Goal: Task Accomplishment & Management: Manage account settings

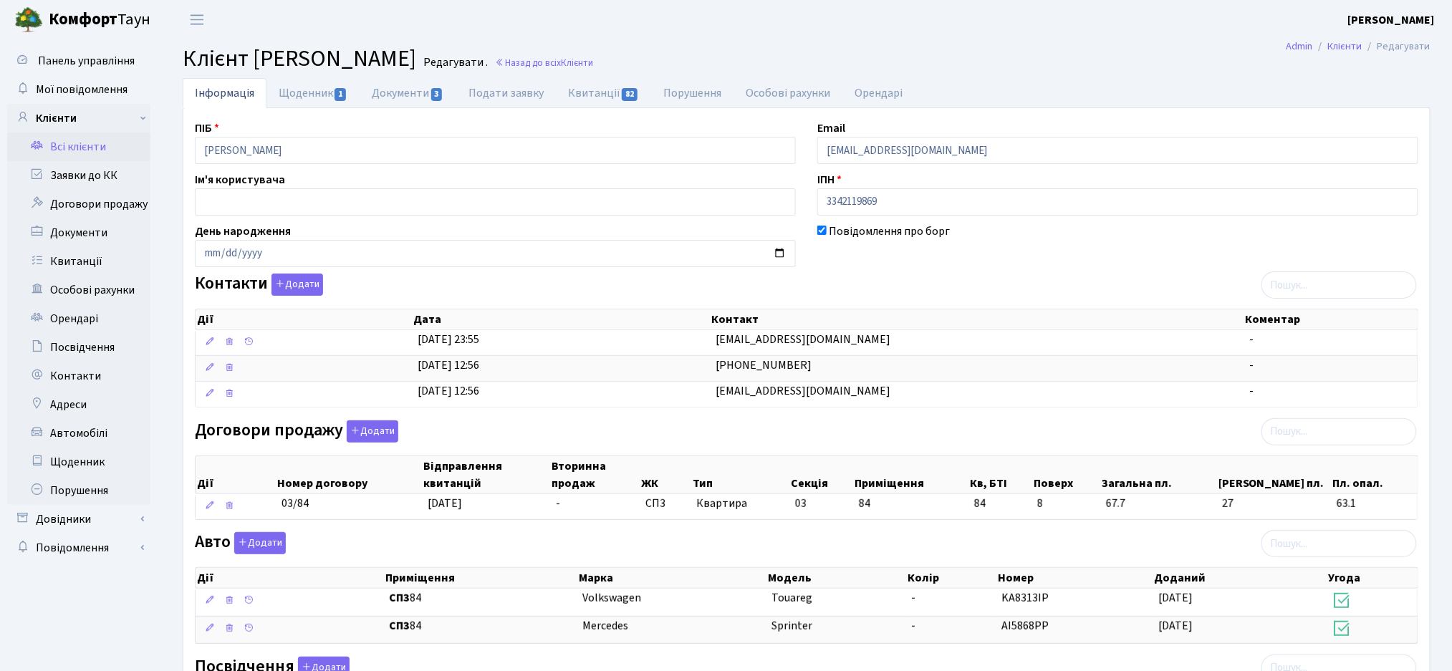
click at [57, 135] on link "Всі клієнти" at bounding box center [78, 146] width 143 height 29
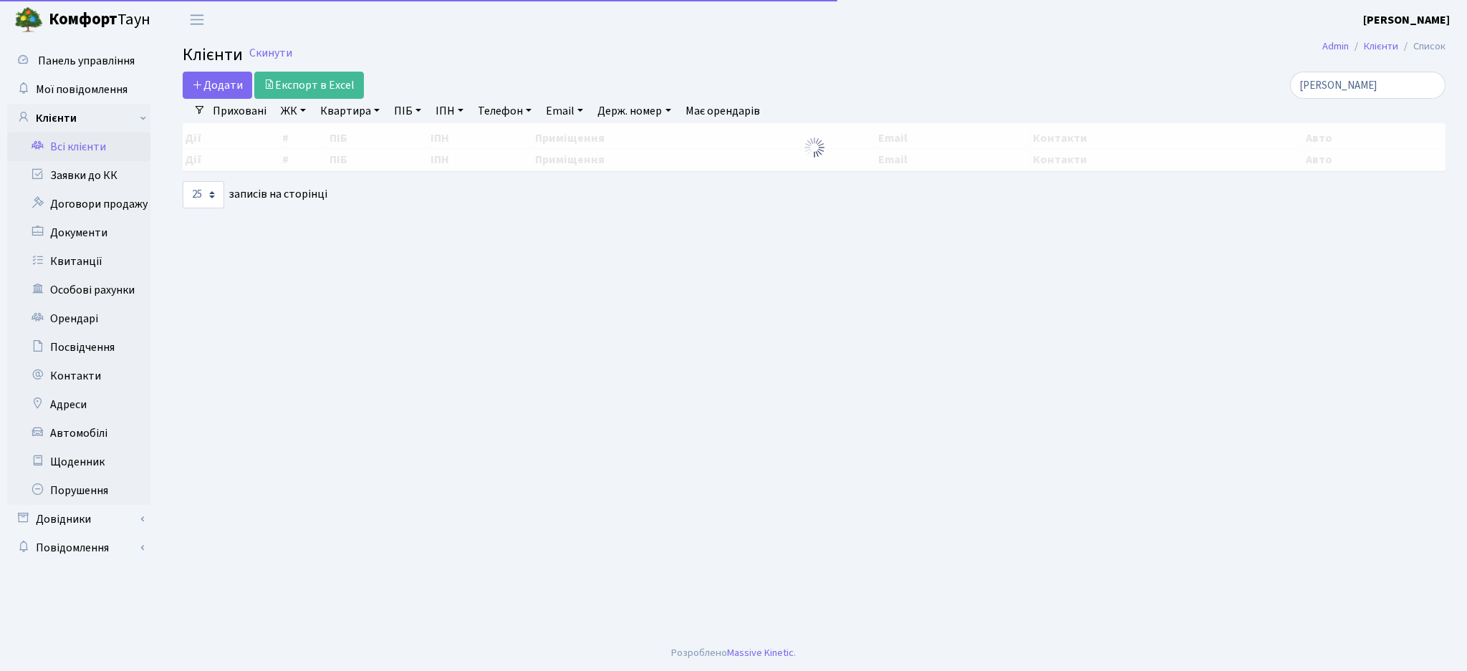
select select "25"
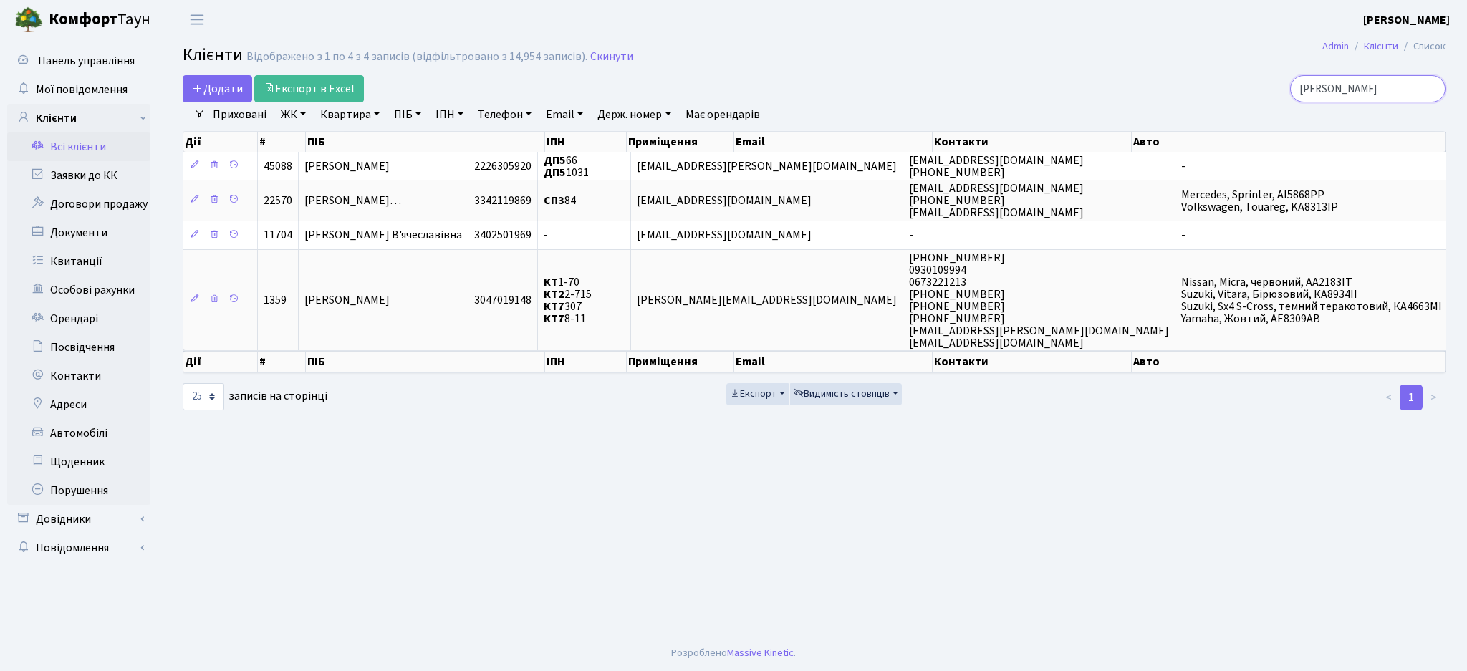
drag, startPoint x: 1372, startPoint y: 89, endPoint x: 1242, endPoint y: 96, distance: 130.5
click at [1242, 96] on div "смірнова" at bounding box center [1241, 88] width 407 height 27
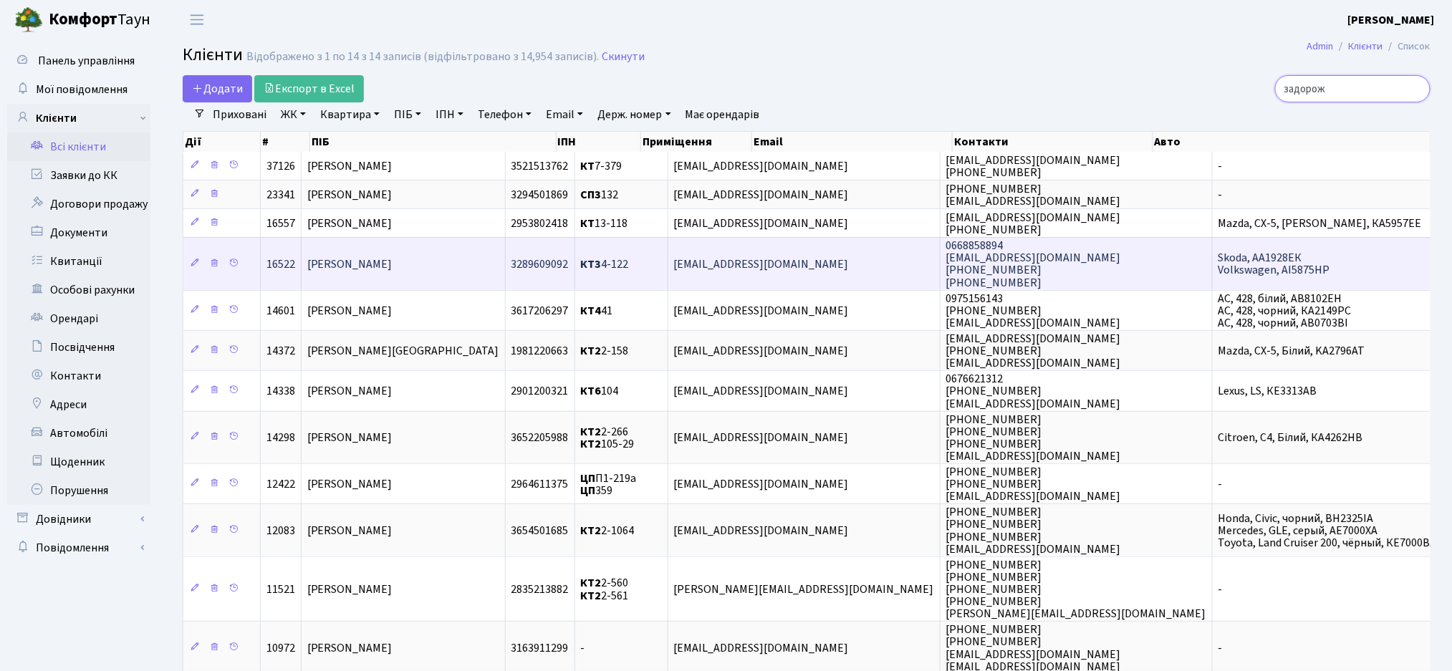
type input "задорож"
click at [450, 273] on td "[PERSON_NAME]" at bounding box center [403, 263] width 204 height 52
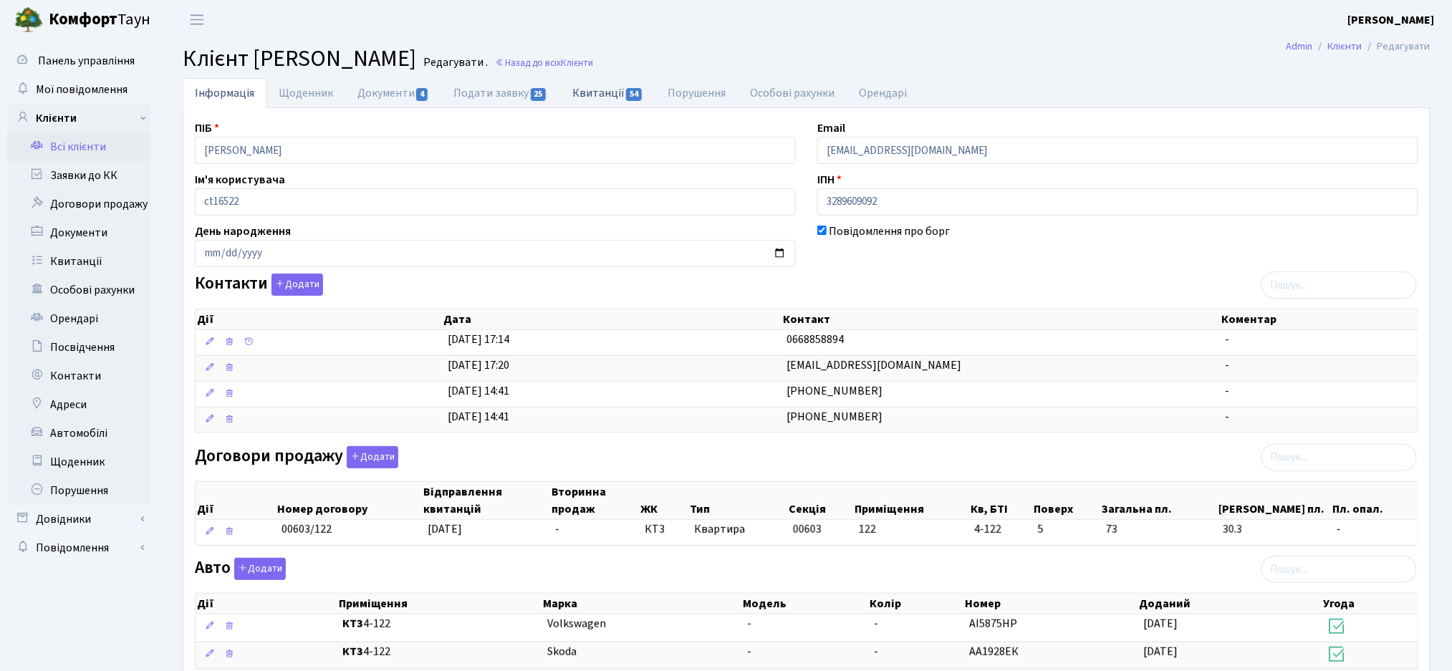
click at [597, 90] on link "Квитанції 54" at bounding box center [607, 92] width 95 height 29
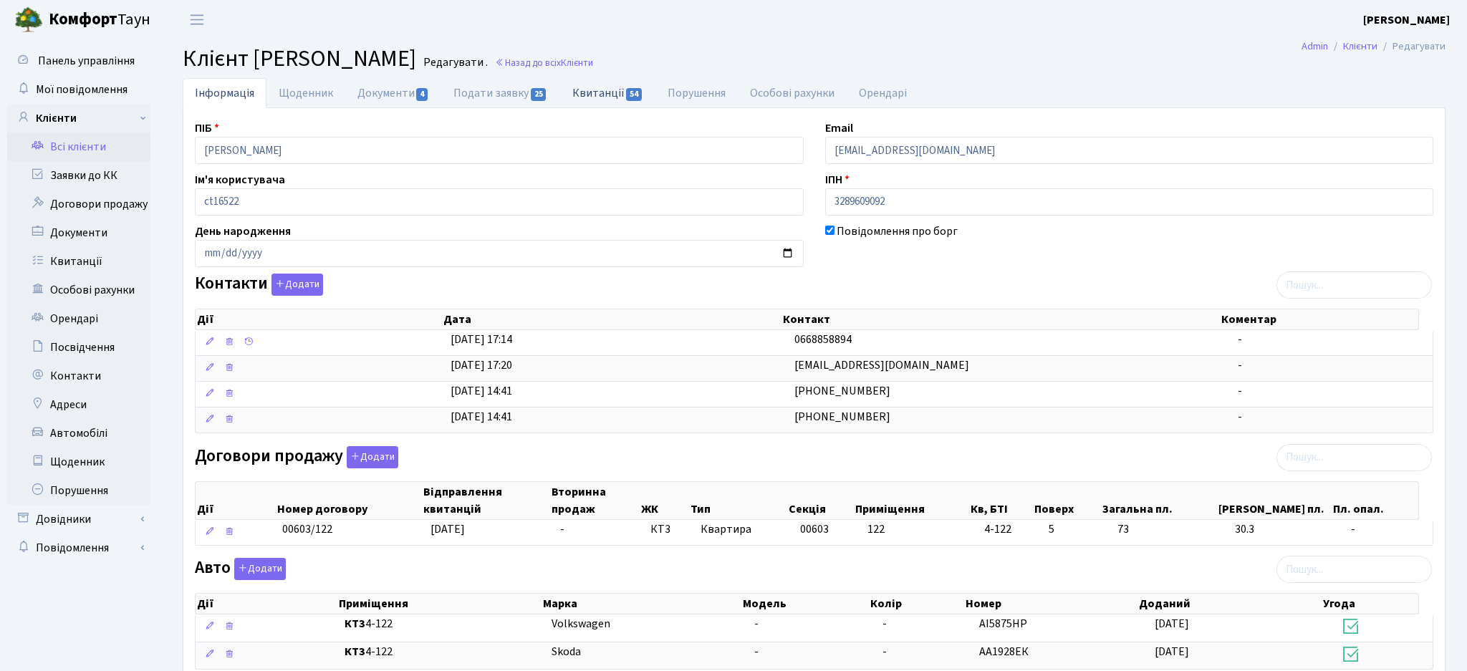
select select "25"
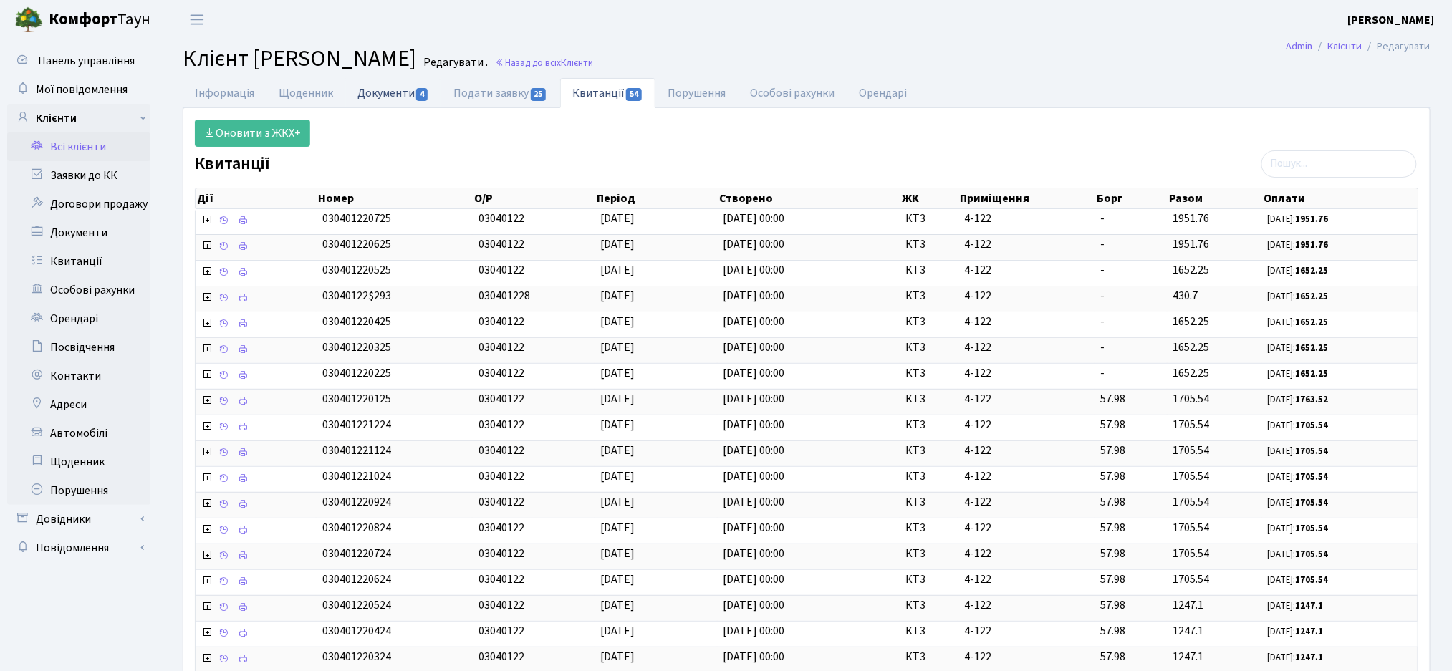
click at [401, 99] on link "Документи 4" at bounding box center [393, 92] width 96 height 29
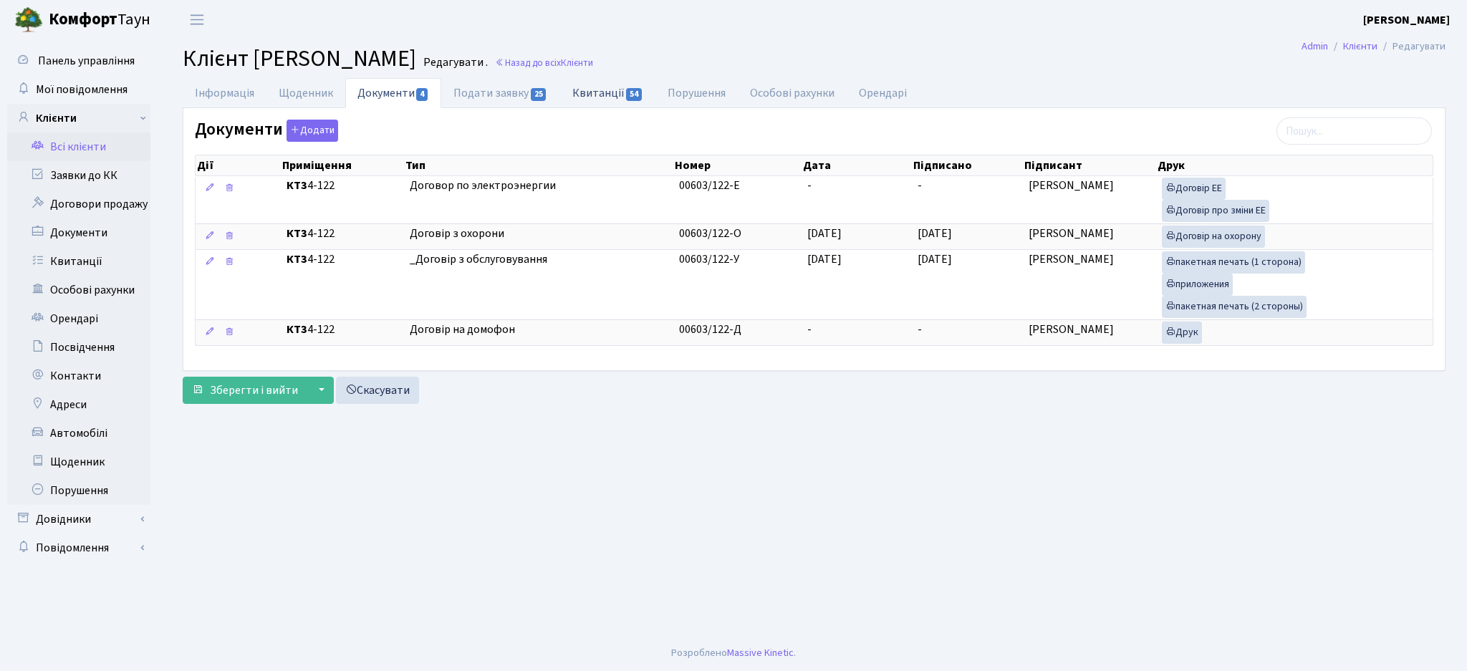
click at [622, 95] on link "Квитанції 54" at bounding box center [607, 92] width 95 height 29
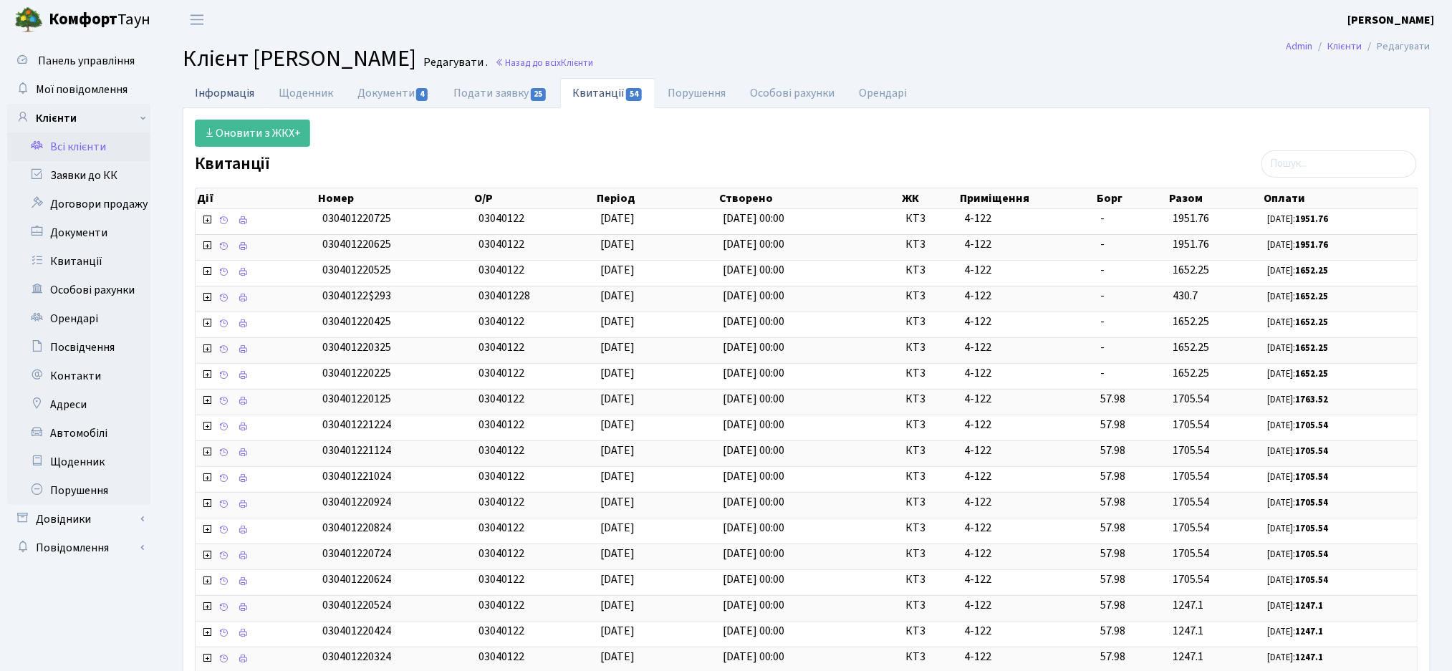
click at [196, 89] on link "Інформація" at bounding box center [225, 92] width 84 height 29
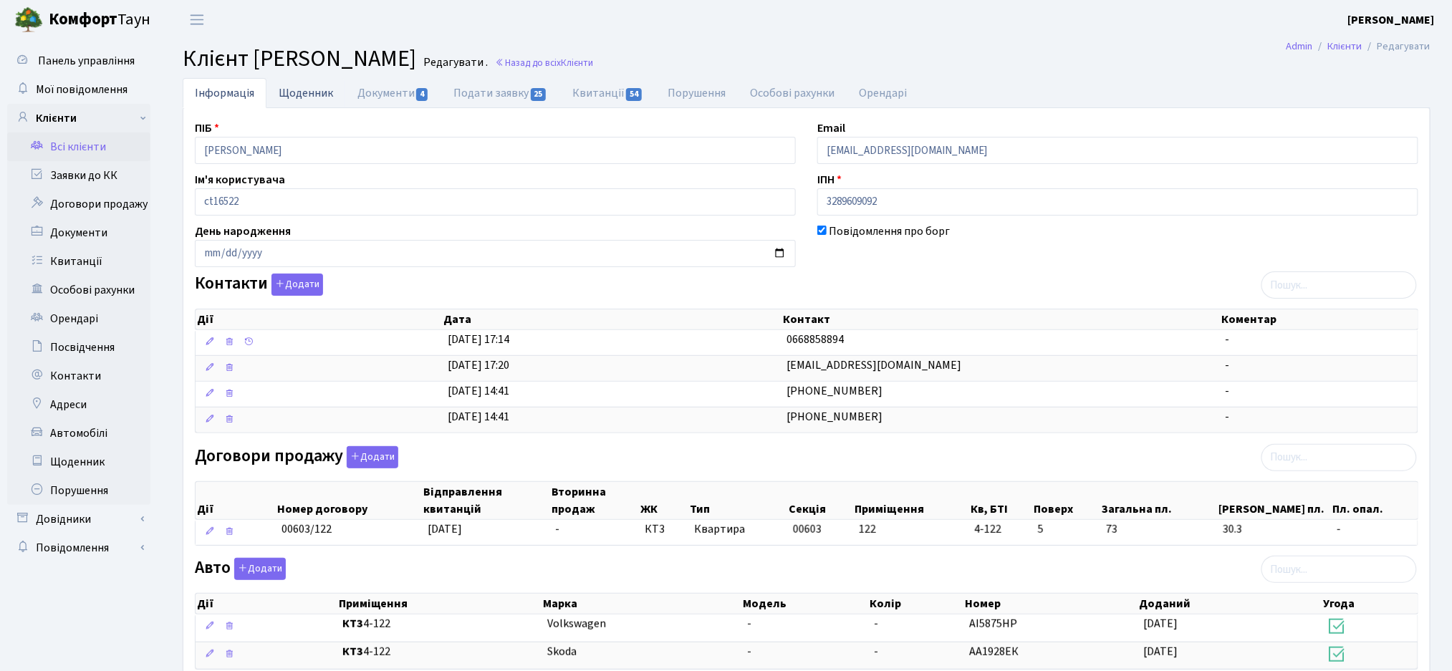
click at [290, 95] on link "Щоденник" at bounding box center [305, 92] width 79 height 29
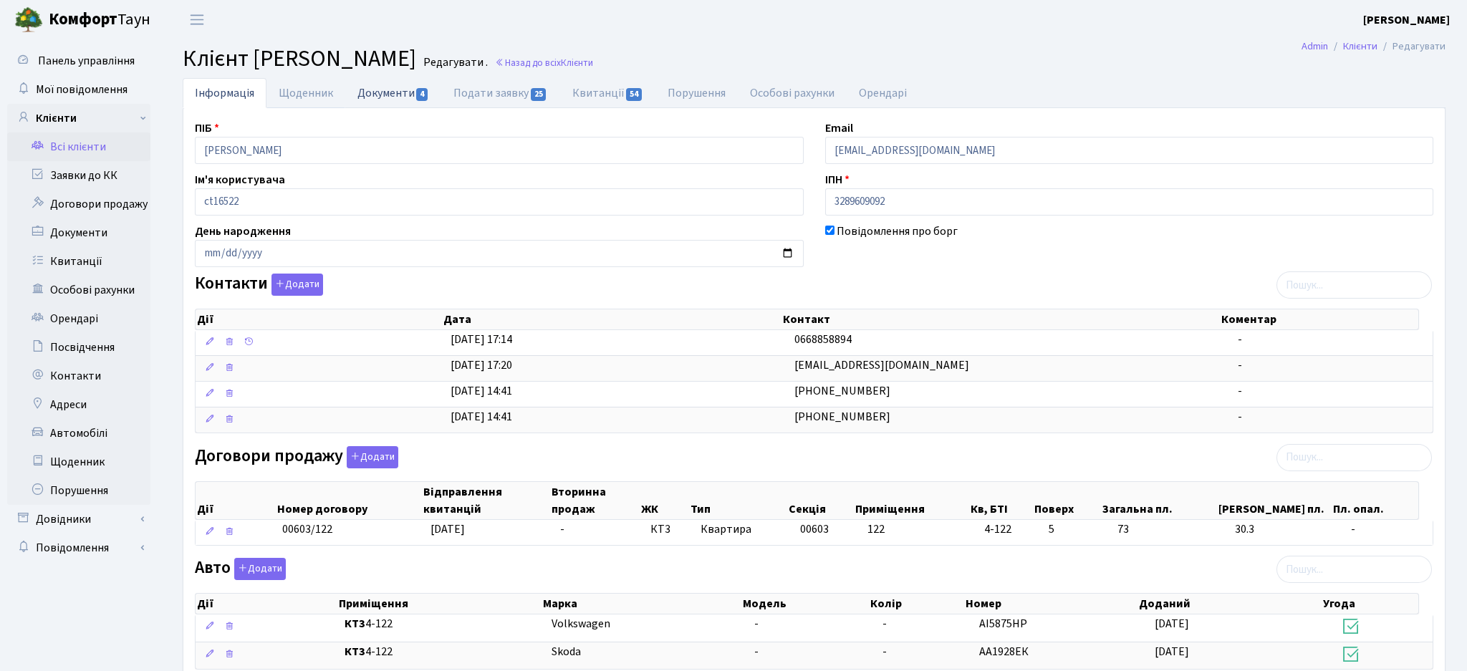
select select "25"
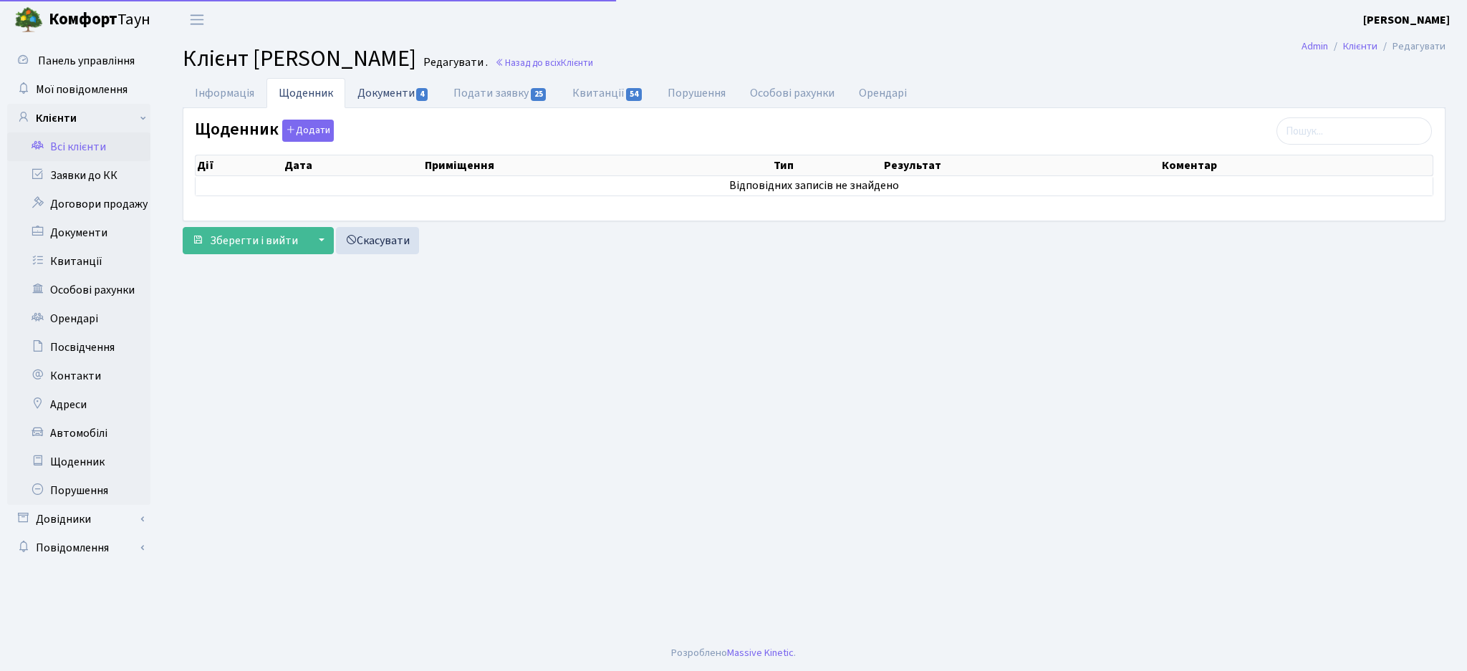
click at [385, 99] on link "Документи 4" at bounding box center [393, 92] width 96 height 29
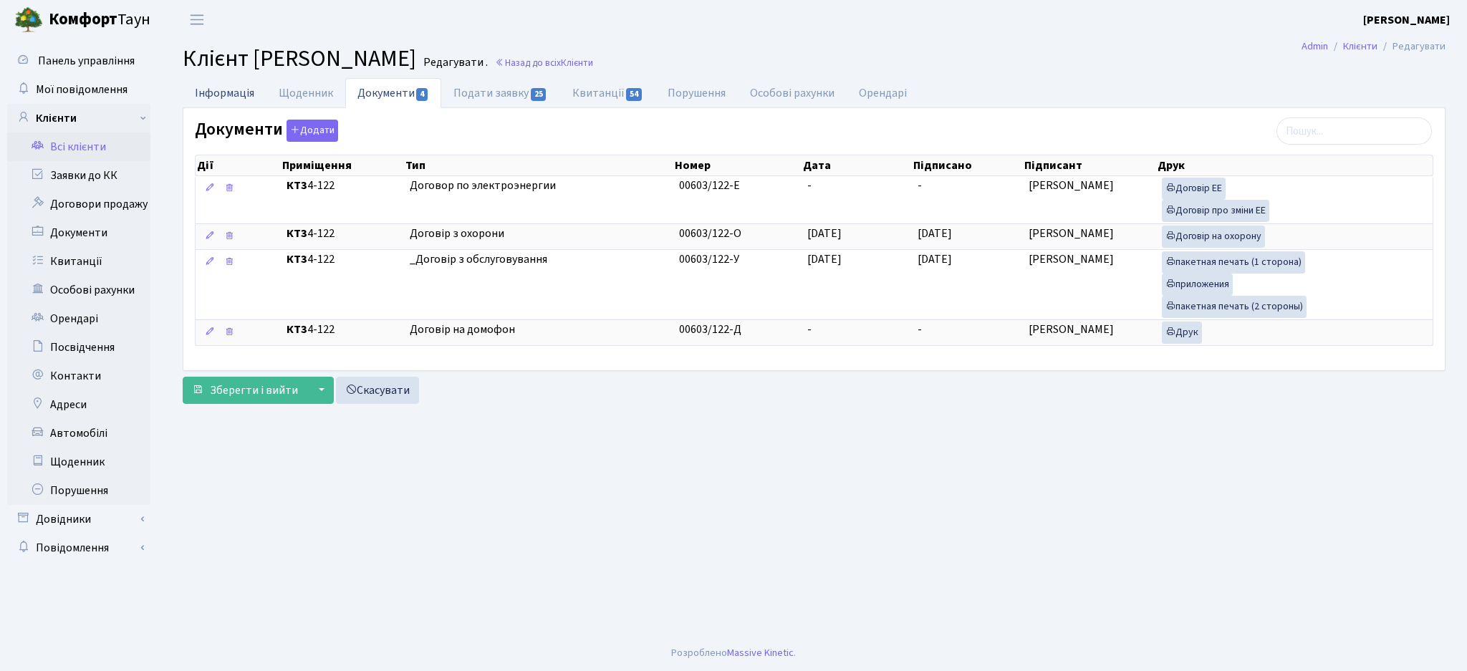
click at [203, 100] on link "Інформація" at bounding box center [225, 92] width 84 height 29
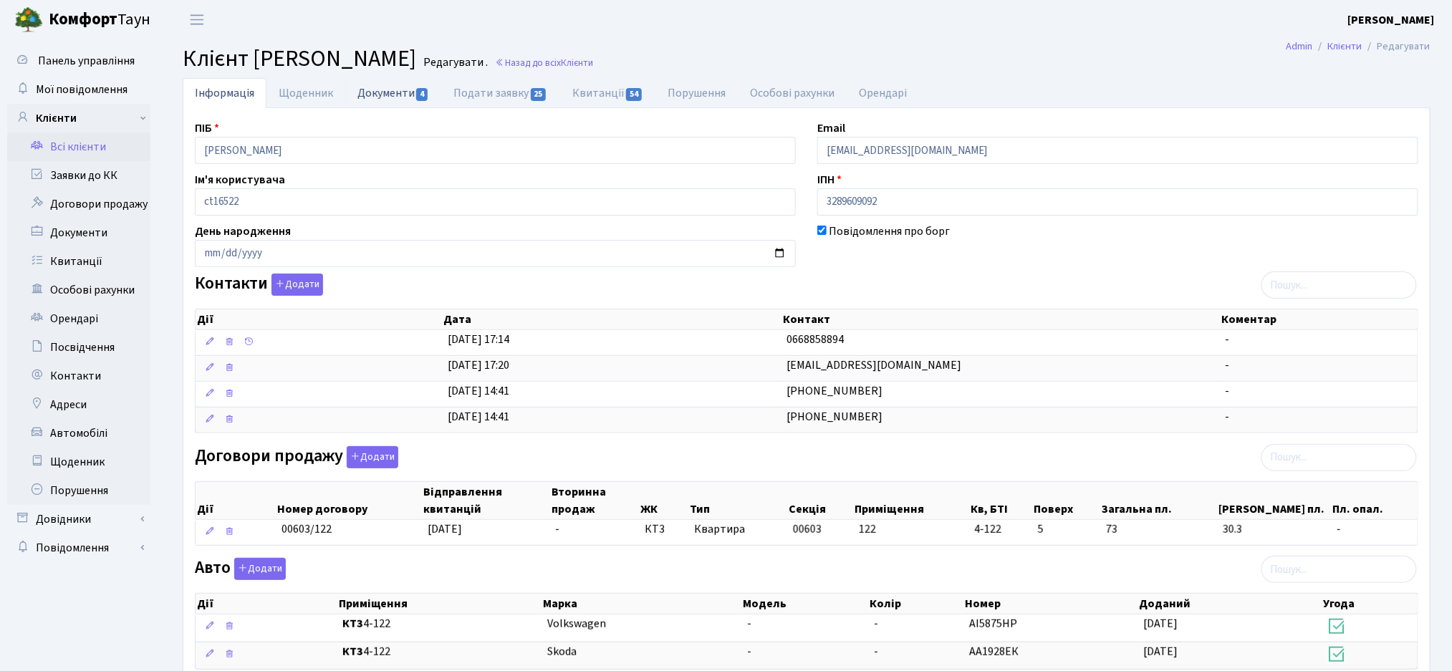
click at [416, 95] on span "4" at bounding box center [421, 94] width 11 height 13
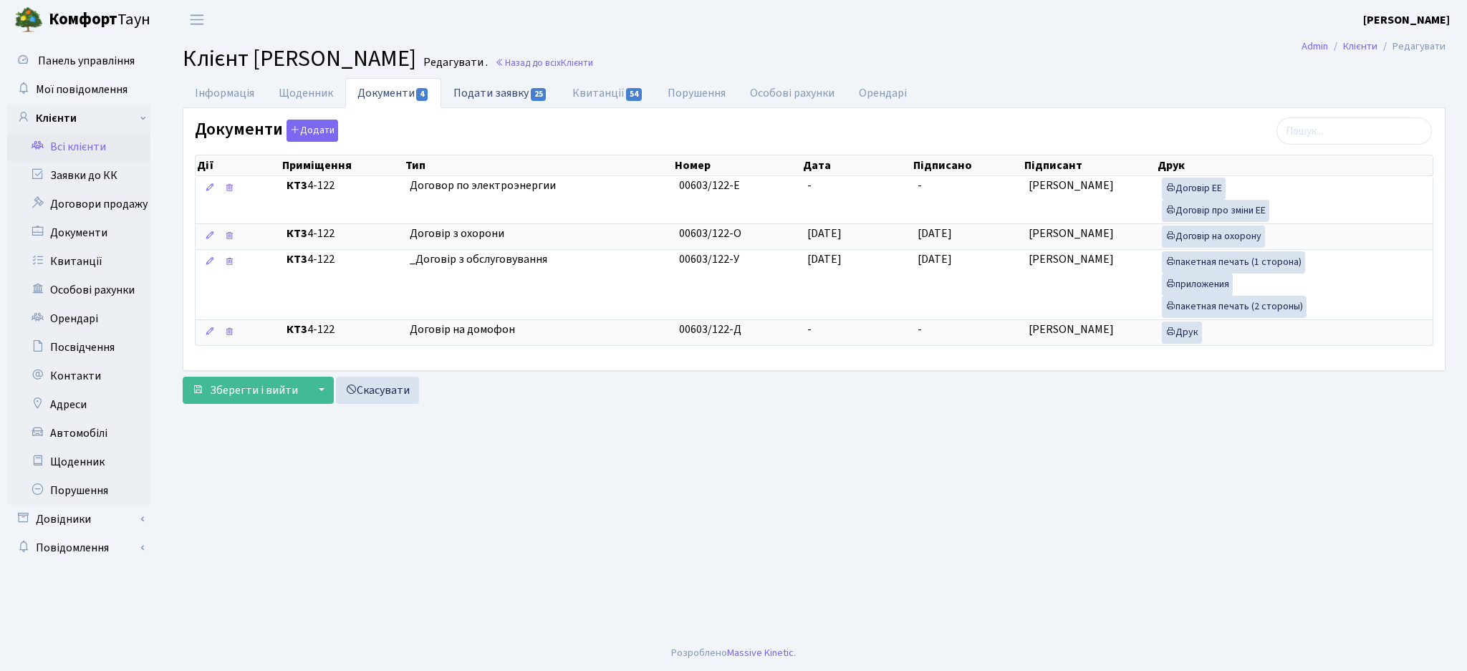
click at [506, 95] on link "Подати заявку 25" at bounding box center [500, 92] width 118 height 29
select select "25"
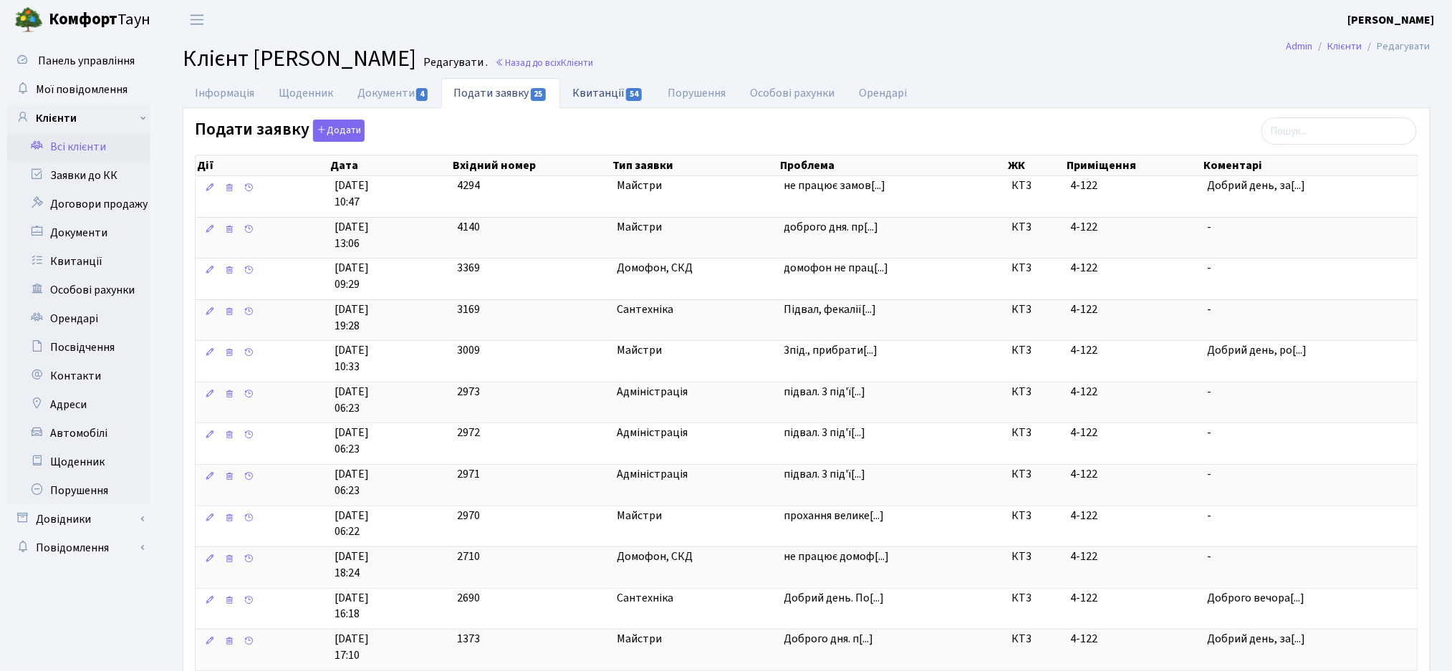
click at [621, 99] on link "Квитанції 54" at bounding box center [607, 92] width 95 height 29
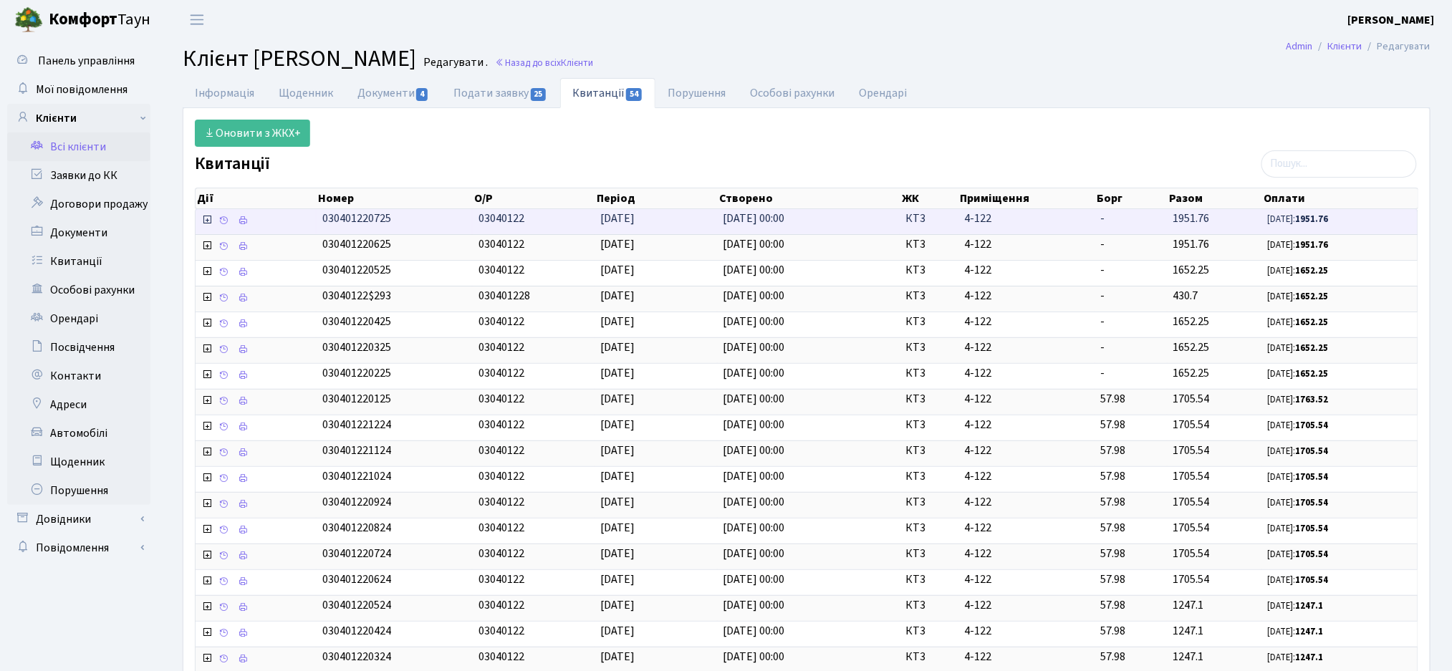
click at [204, 219] on icon at bounding box center [206, 219] width 11 height 11
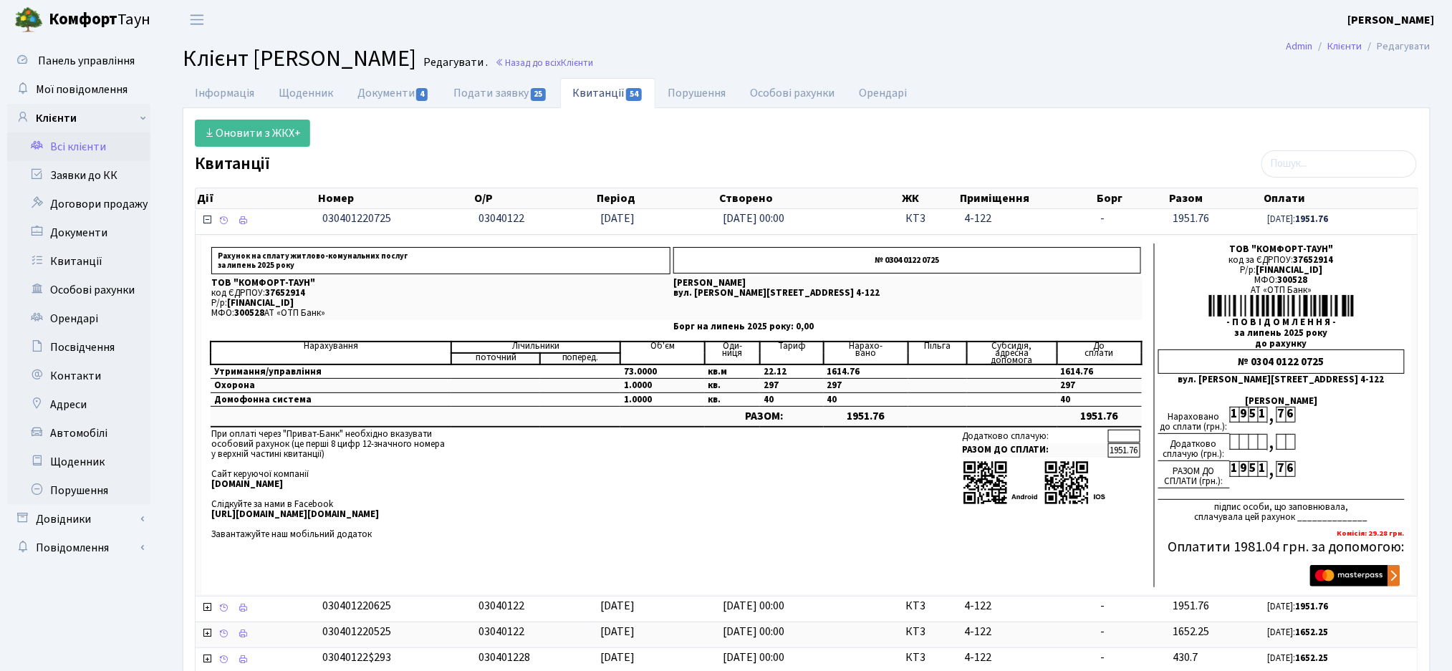
click at [209, 223] on icon at bounding box center [206, 219] width 11 height 11
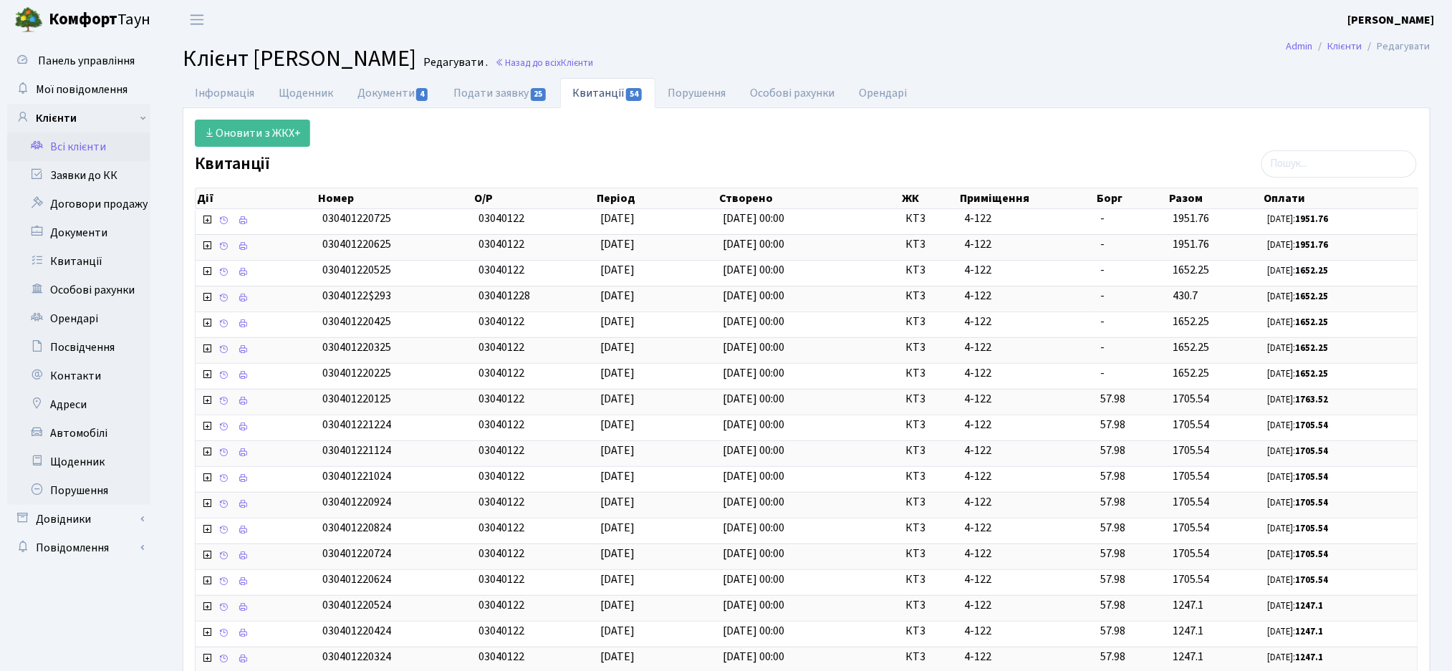
click at [110, 150] on link "Всі клієнти" at bounding box center [78, 146] width 143 height 29
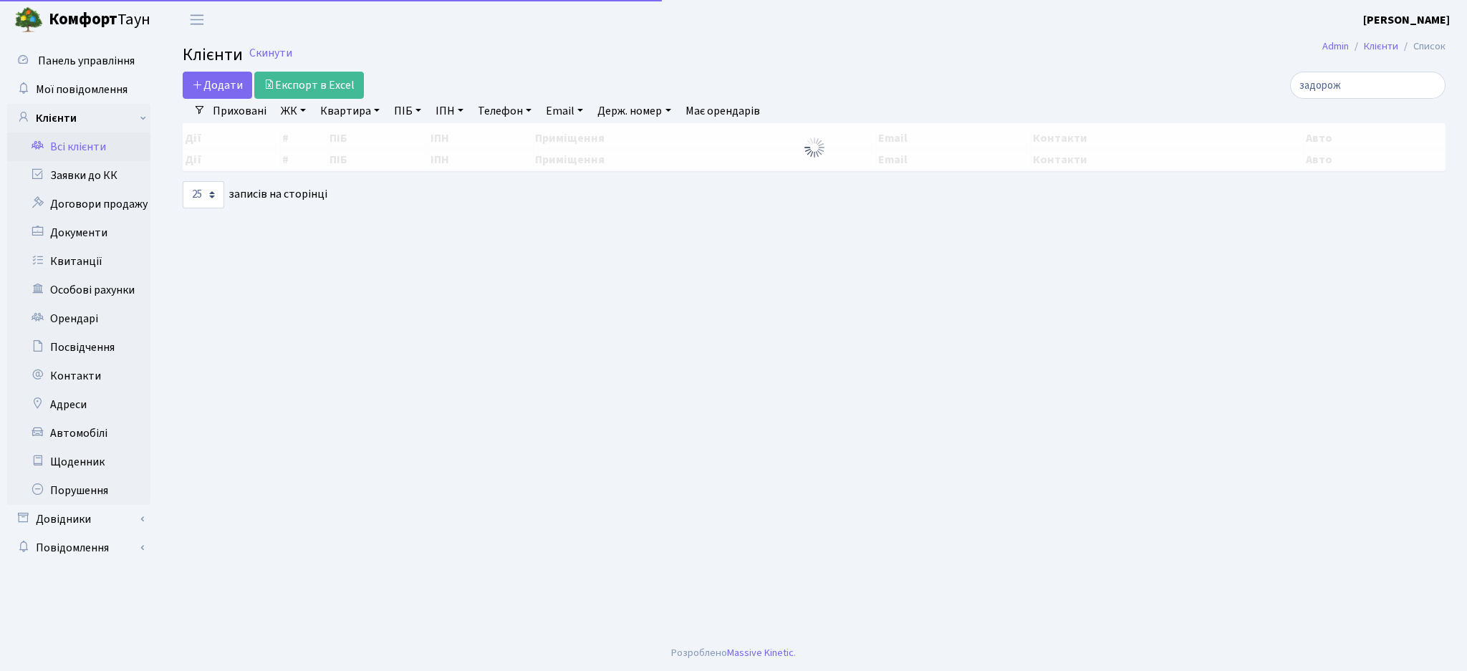
select select "25"
drag, startPoint x: 1378, startPoint y: 84, endPoint x: 1072, endPoint y: 66, distance: 307.0
click at [1093, 77] on div "задорож" at bounding box center [1229, 85] width 402 height 27
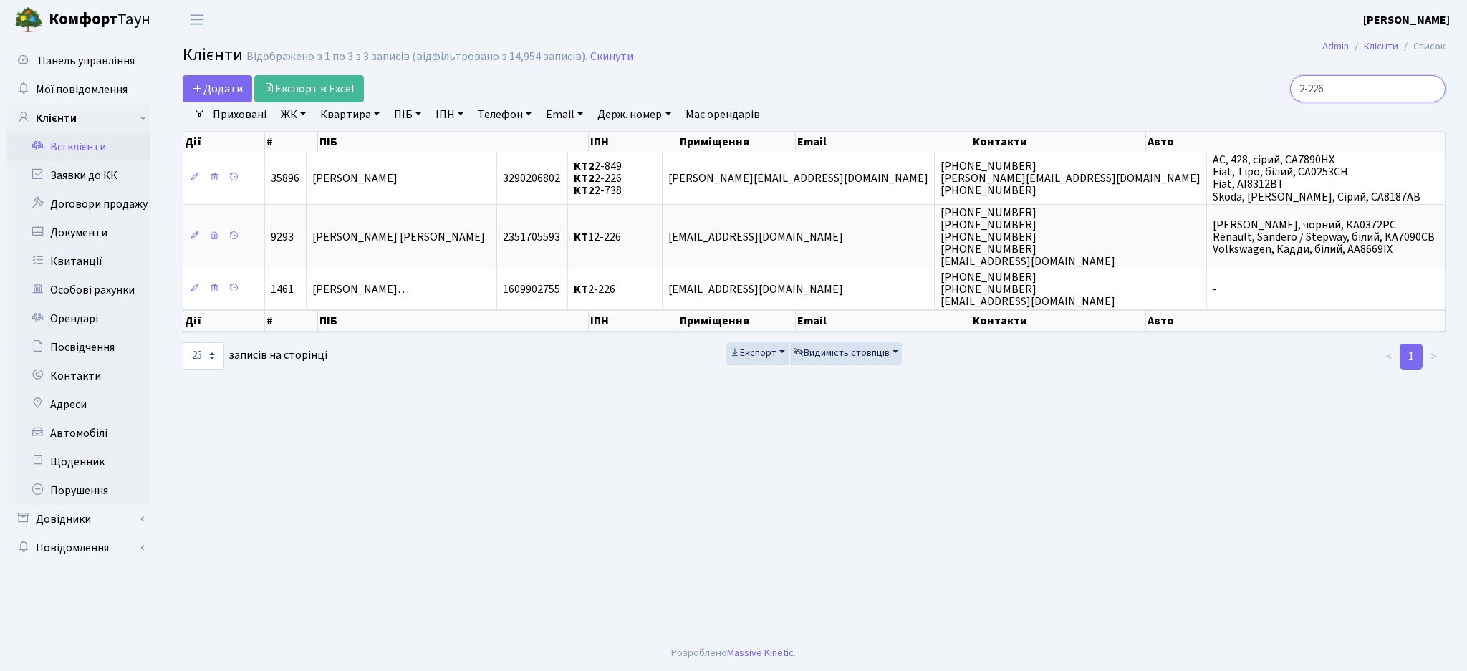
type input "2-226"
drag, startPoint x: 1349, startPoint y: 91, endPoint x: 1273, endPoint y: 90, distance: 76.6
click at [1273, 90] on div "2-226" at bounding box center [1241, 88] width 407 height 27
